Goal: Information Seeking & Learning: Learn about a topic

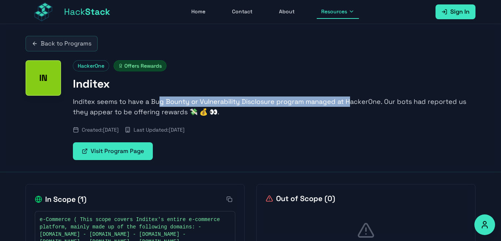
drag, startPoint x: 160, startPoint y: 99, endPoint x: 347, endPoint y: 97, distance: 187.1
click at [347, 97] on p "Inditex seems to have a Bug Bounty or Vulnerability Disclosure program managed …" at bounding box center [274, 106] width 402 height 21
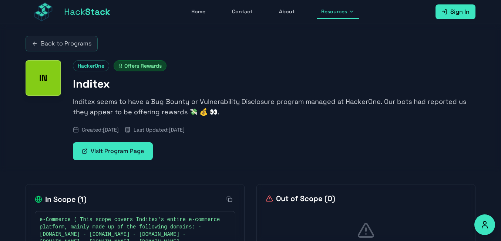
click at [390, 93] on div "HackerOne Offers Rewards Inditex Inditex seems to have a Bug Bounty or Vulnerab…" at bounding box center [274, 110] width 402 height 100
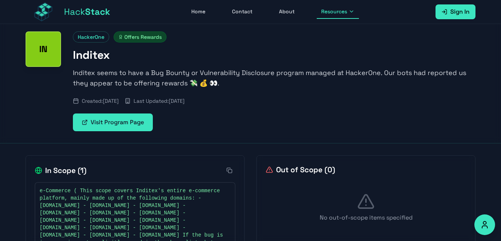
scroll to position [44, 0]
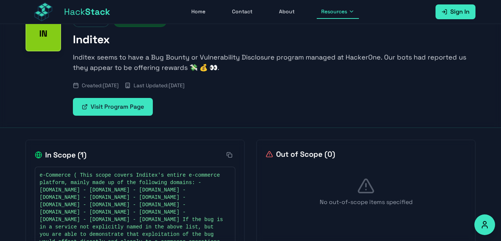
click at [137, 108] on link "Visit Program Page" at bounding box center [113, 107] width 80 height 18
click at [264, 59] on p "Inditex seems to have a Bug Bounty or Vulnerability Disclosure program managed …" at bounding box center [274, 62] width 402 height 21
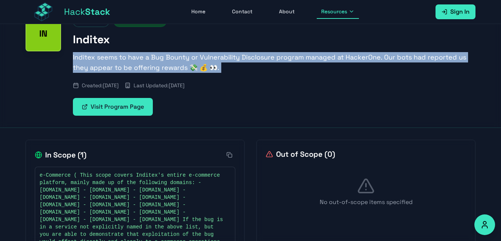
click at [264, 59] on p "Inditex seems to have a Bug Bounty or Vulnerability Disclosure program managed …" at bounding box center [274, 62] width 402 height 21
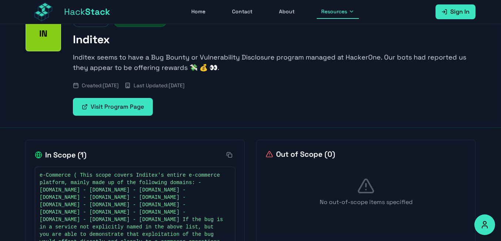
click at [268, 64] on p "Inditex seems to have a Bug Bounty or Vulnerability Disclosure program managed …" at bounding box center [274, 62] width 402 height 21
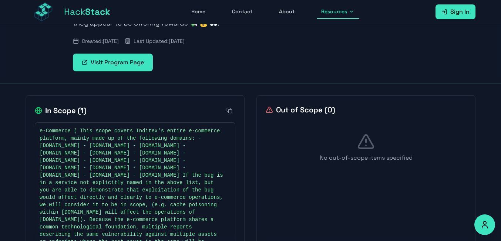
scroll to position [133, 0]
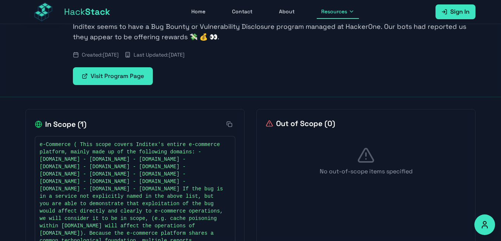
scroll to position [141, 0]
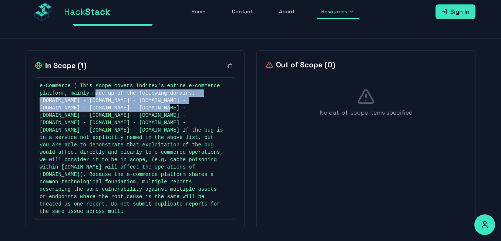
drag, startPoint x: 223, startPoint y: 97, endPoint x: 92, endPoint y: 84, distance: 131.1
click at [92, 84] on span "e-Commerce ( This scope covers Inditex's entire e-commerce platform, mainly mad…" at bounding box center [131, 148] width 183 height 133
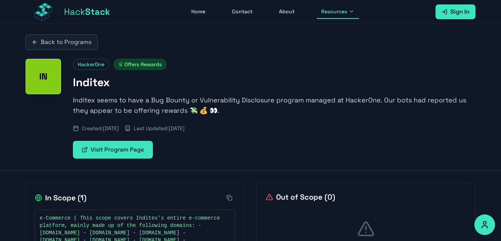
scroll to position [0, 0]
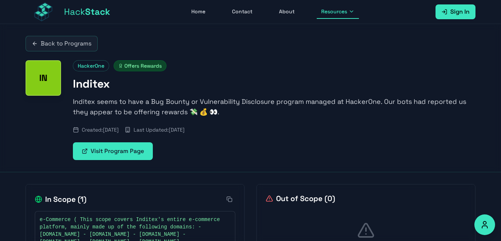
click at [139, 146] on link "Visit Program Page" at bounding box center [113, 151] width 80 height 18
